Goal: Task Accomplishment & Management: Manage account settings

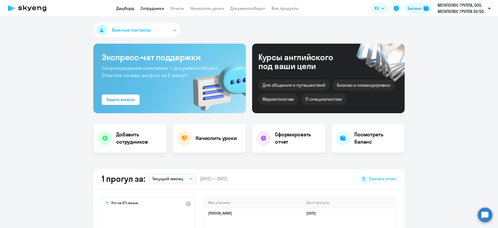
click at [156, 9] on link "Сотрудники" at bounding box center [153, 8] width 24 height 5
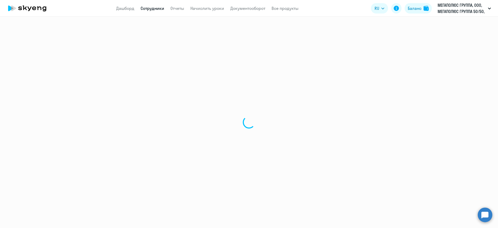
select select "30"
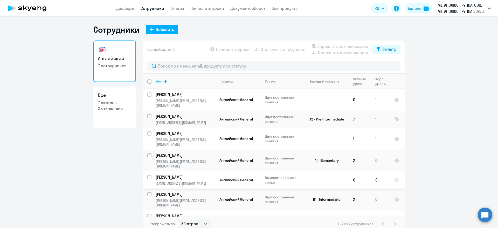
click at [148, 175] on input "select row 42300681" at bounding box center [152, 180] width 10 height 10
checkbox input "true"
click at [356, 43] on span "Управлять компенсацией" at bounding box center [343, 46] width 51 height 6
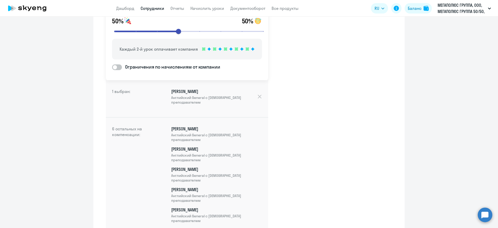
scroll to position [112, 0]
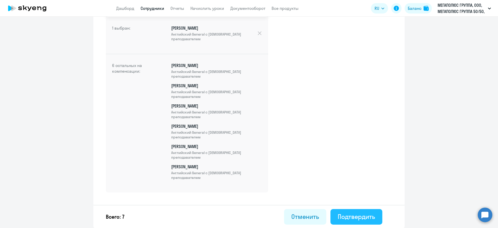
click at [355, 214] on div "Подтвердить" at bounding box center [356, 216] width 37 height 8
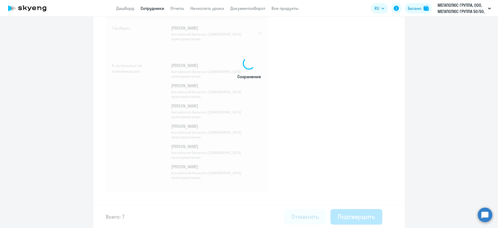
select select "30"
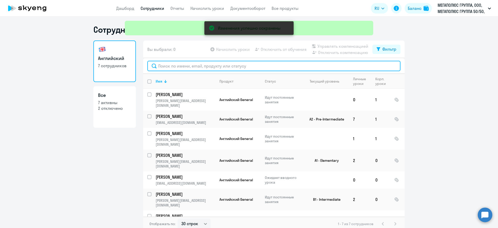
click at [210, 66] on input "text" at bounding box center [273, 66] width 253 height 10
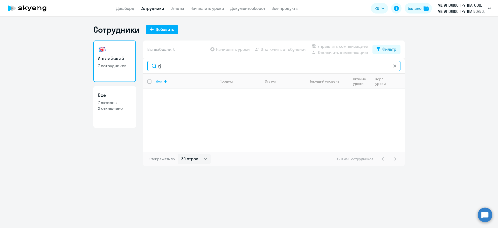
type input "r"
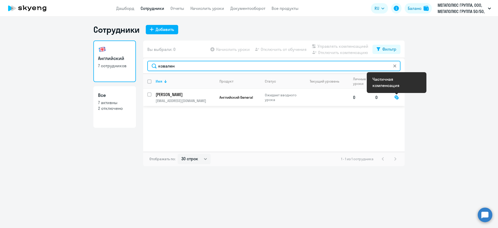
type input "ковален"
